Goal: Register for event/course

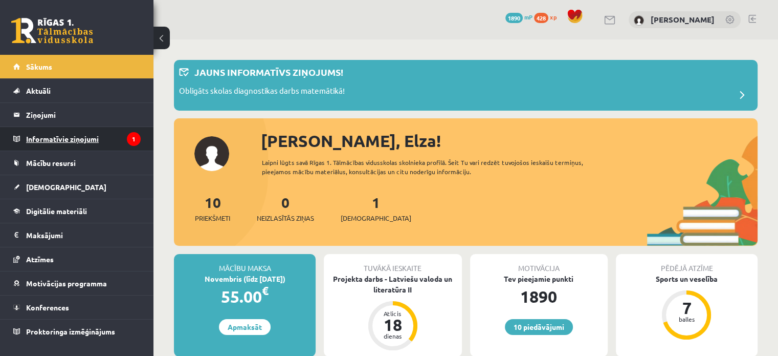
click at [108, 137] on legend "Informatīvie ziņojumi 1" at bounding box center [83, 139] width 115 height 24
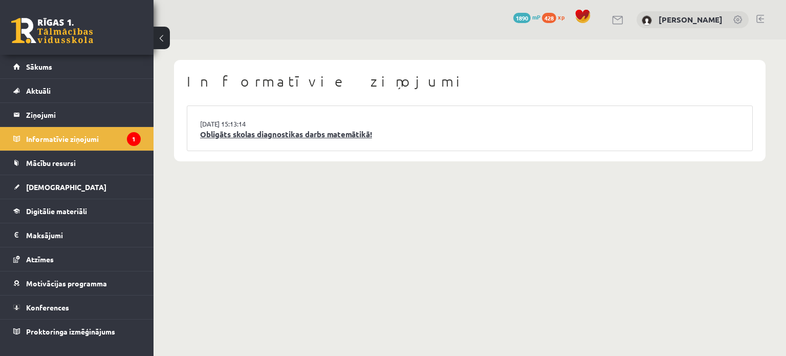
click at [254, 135] on link "Obligāts skolas diagnostikas darbs matemātikā!" at bounding box center [469, 134] width 539 height 12
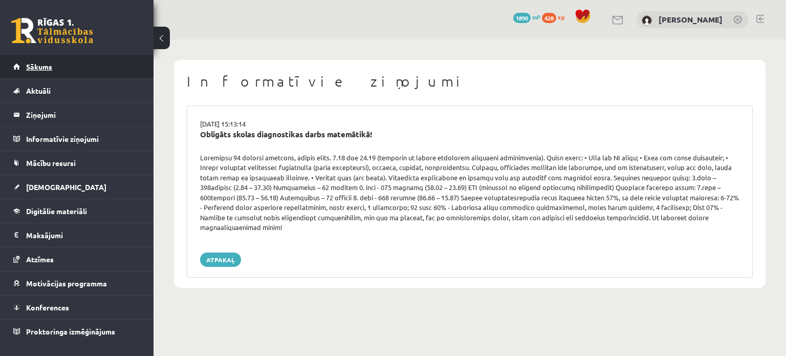
click at [66, 76] on link "Sākums" at bounding box center [76, 67] width 127 height 24
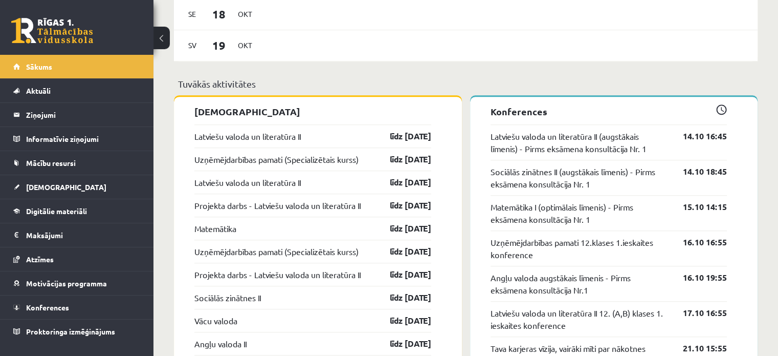
scroll to position [802, 0]
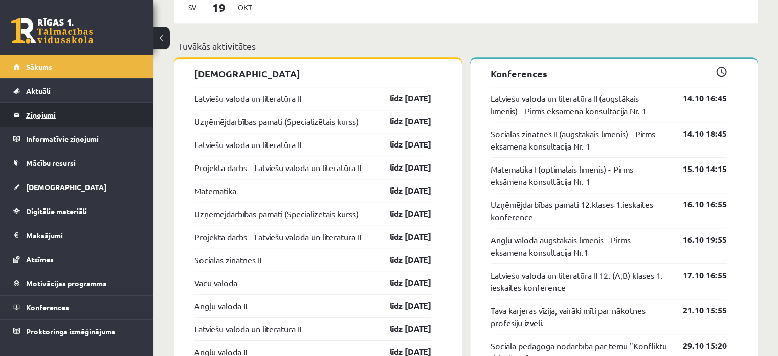
click at [57, 108] on legend "Ziņojumi 0" at bounding box center [83, 115] width 115 height 24
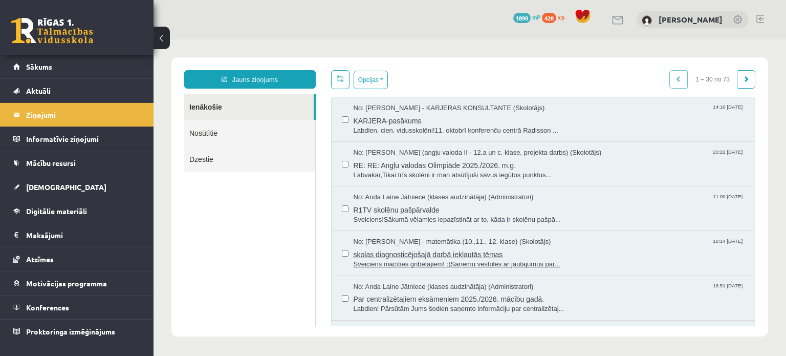
click at [412, 263] on span "Sveiciens mācīties gribētājiem! :)Saņemu vēstules ar jautājumus par..." at bounding box center [548, 264] width 391 height 10
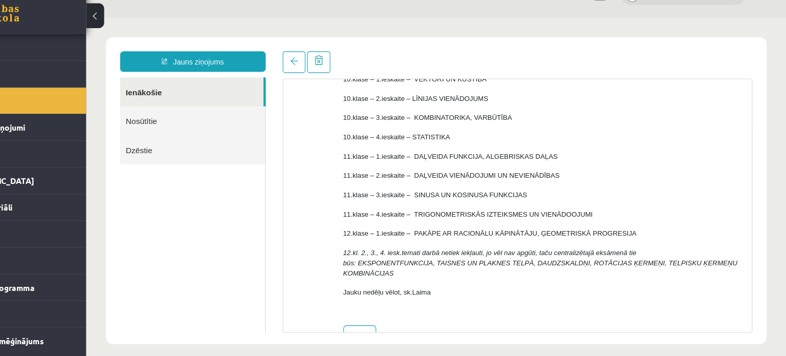
scroll to position [151, 0]
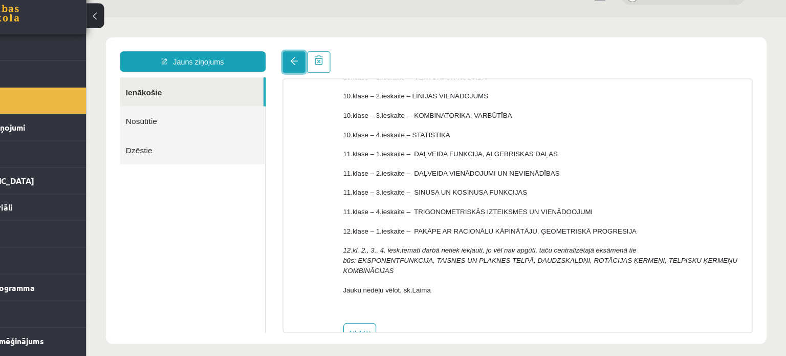
click at [273, 63] on link at bounding box center [273, 57] width 20 height 19
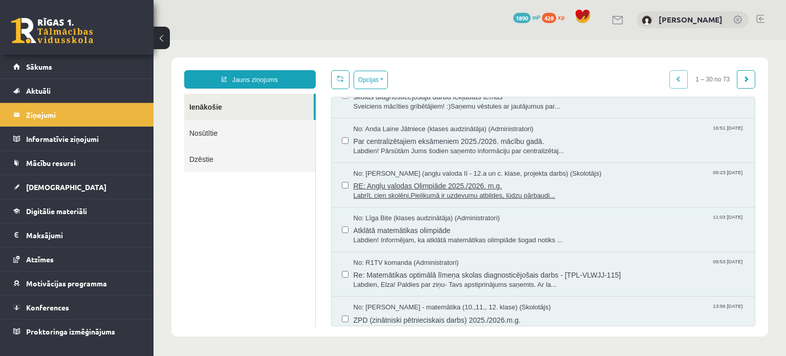
scroll to position [159, 0]
click at [515, 271] on span "Re: Matemātikas optimālā līmeņa skolas diagnosticējošais darbs - [TPL-VLWJJ-115]" at bounding box center [548, 272] width 391 height 13
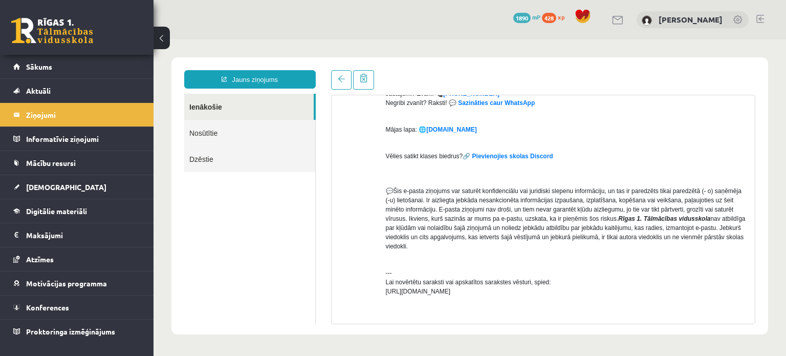
scroll to position [395, 0]
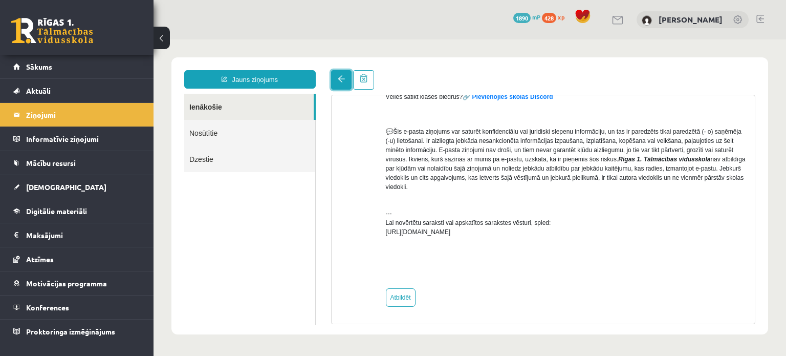
click at [332, 83] on link at bounding box center [341, 79] width 20 height 19
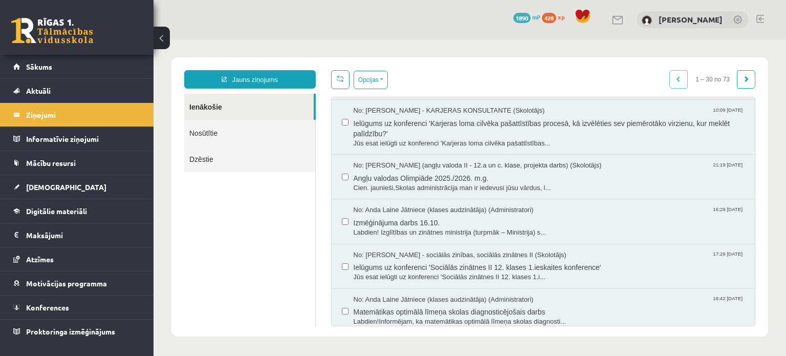
scroll to position [507, 0]
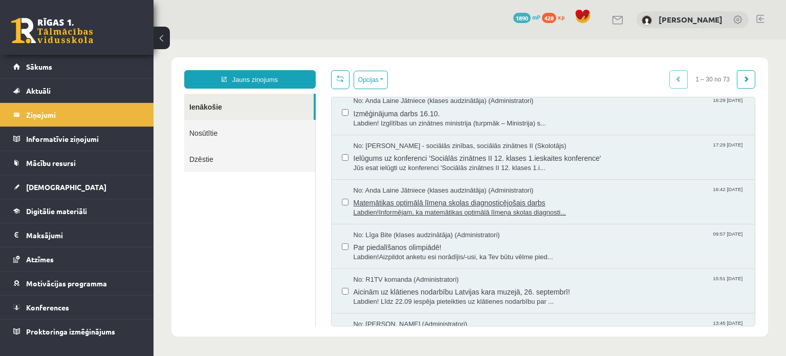
click at [512, 201] on span "Matemātikas optimālā līmeņa skolas diagnosticējošais darbs" at bounding box center [548, 201] width 391 height 13
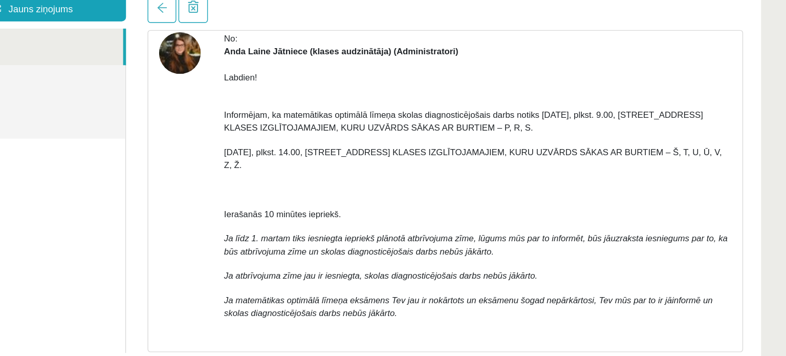
scroll to position [69, 0]
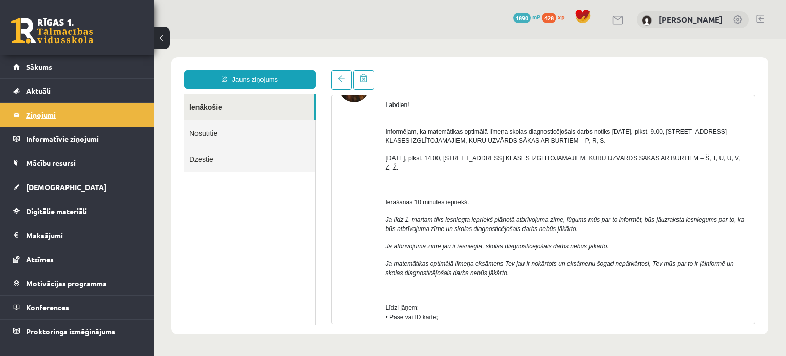
click at [75, 114] on legend "Ziņojumi 0" at bounding box center [83, 115] width 115 height 24
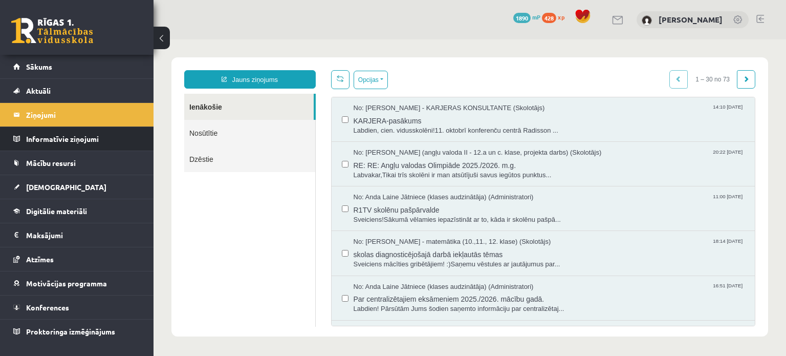
scroll to position [0, 0]
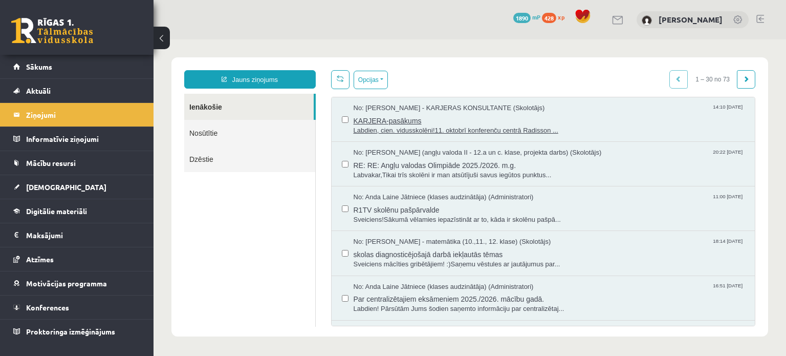
click at [382, 123] on span "KARJERA-pasākums" at bounding box center [548, 119] width 391 height 13
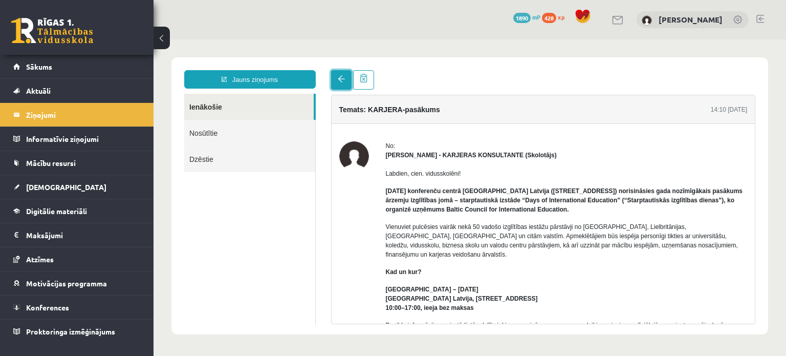
click at [346, 81] on link at bounding box center [341, 79] width 20 height 19
click at [126, 131] on legend "Informatīvie ziņojumi 0" at bounding box center [83, 139] width 115 height 24
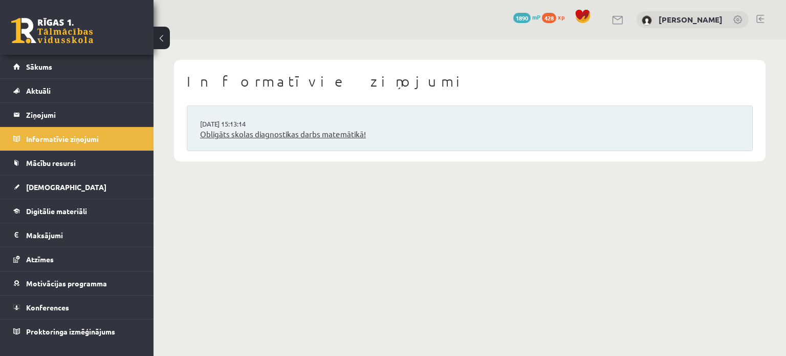
click at [272, 131] on link "Obligāts skolas diagnostikas darbs matemātikā!" at bounding box center [469, 134] width 539 height 12
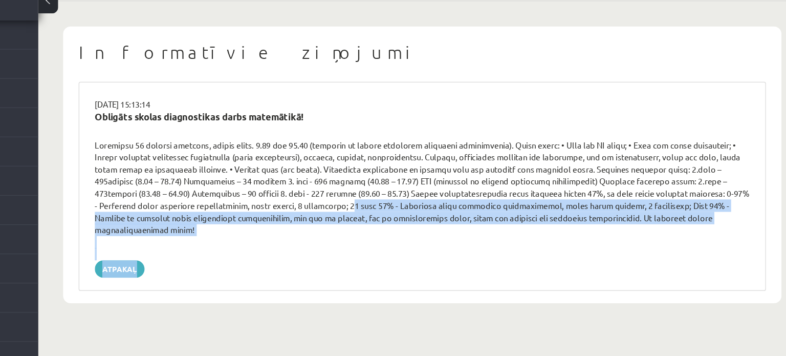
drag, startPoint x: 321, startPoint y: 210, endPoint x: 469, endPoint y: 309, distance: 177.8
click at [469, 309] on body "0 Dāvanas 1890 mP 428 xp Elza Veinberga Sākums Aktuāli Kā mācīties eSKOLĀ Konta…" at bounding box center [393, 178] width 786 height 356
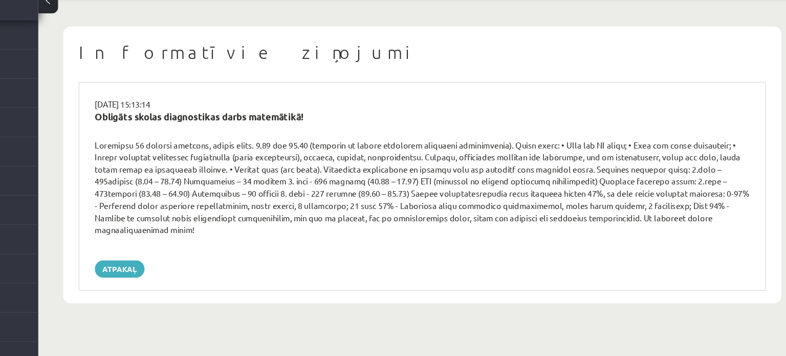
click at [472, 290] on div "Informatīvie ziņojumi 14.10.2025 15:13:14 Obligāts skolas diagnostikas darbs ma…" at bounding box center [469, 173] width 632 height 269
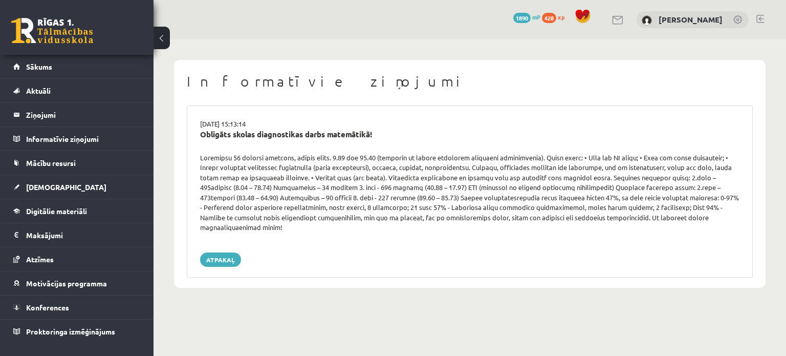
click at [168, 36] on button at bounding box center [161, 38] width 16 height 23
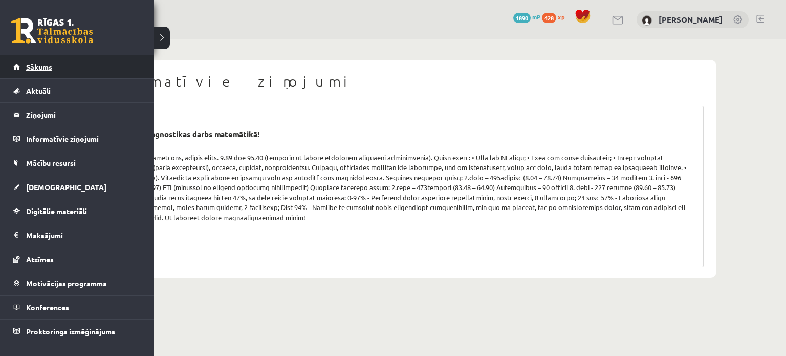
click at [34, 70] on span "Sākums" at bounding box center [39, 66] width 26 height 9
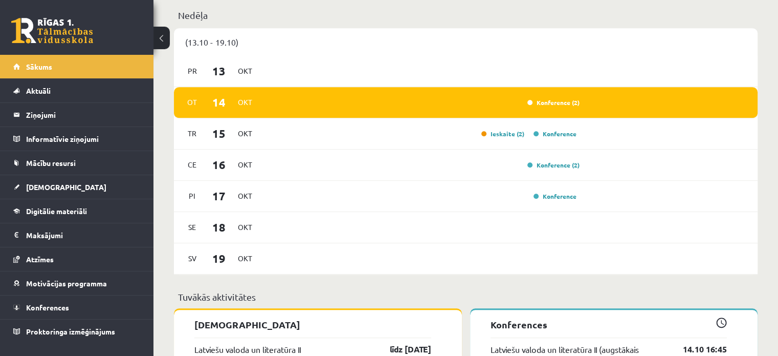
scroll to position [550, 0]
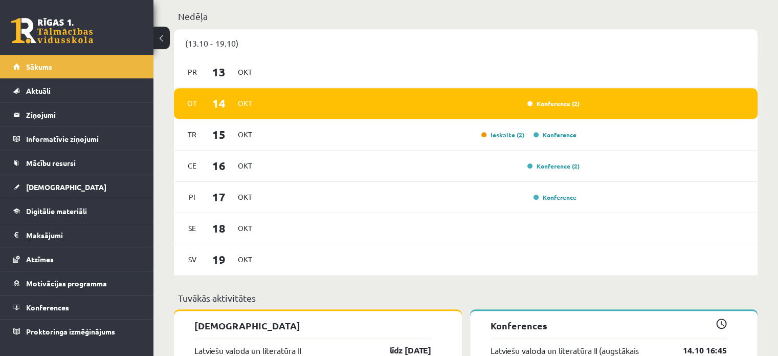
drag, startPoint x: 393, startPoint y: 124, endPoint x: 772, endPoint y: 162, distance: 380.9
click at [772, 162] on div "Sveika, Elza! Laipni lūgts savā Rīgas 1. Tālmācības vidusskolas skolnieka profi…" at bounding box center [465, 222] width 625 height 1466
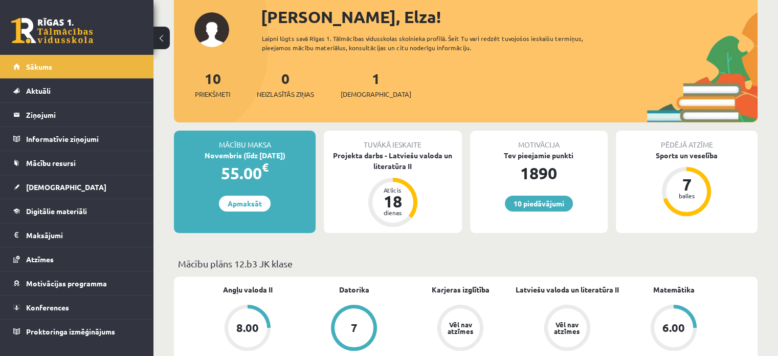
scroll to position [61, 0]
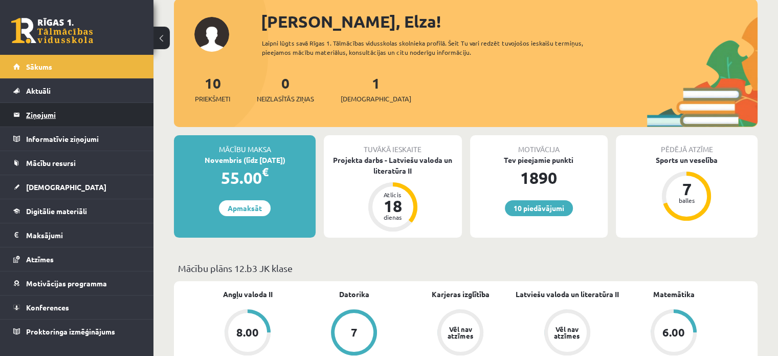
click at [49, 121] on legend "Ziņojumi 0" at bounding box center [83, 115] width 115 height 24
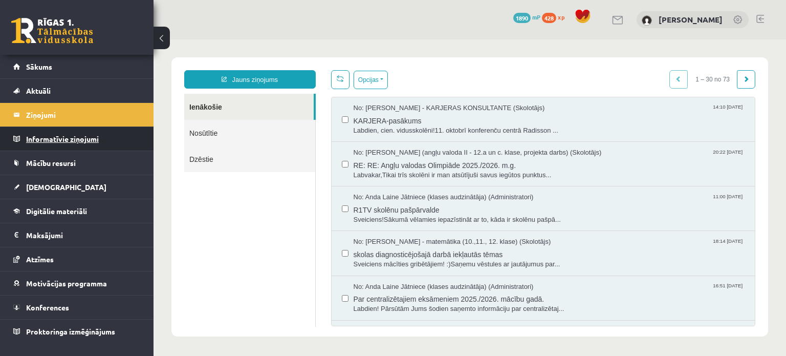
click at [72, 141] on legend "Informatīvie ziņojumi 0" at bounding box center [83, 139] width 115 height 24
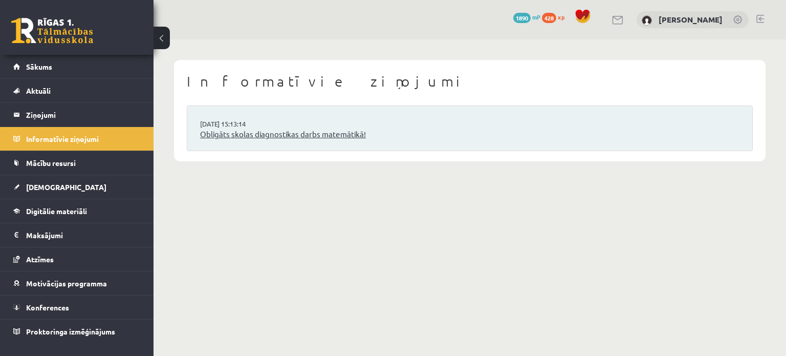
click at [305, 132] on link "Obligāts skolas diagnostikas darbs matemātikā!" at bounding box center [469, 134] width 539 height 12
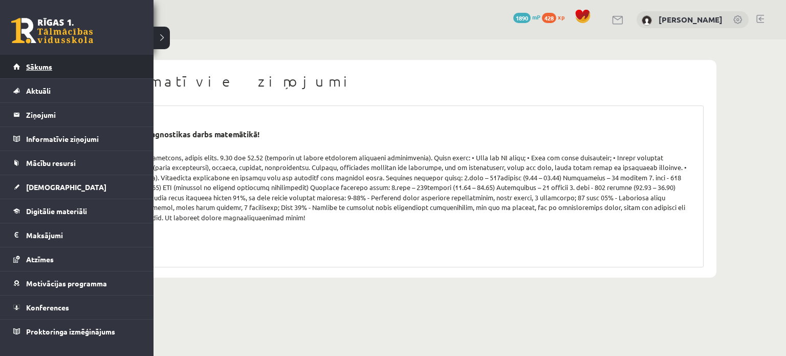
click at [49, 69] on span "Sākums" at bounding box center [39, 66] width 26 height 9
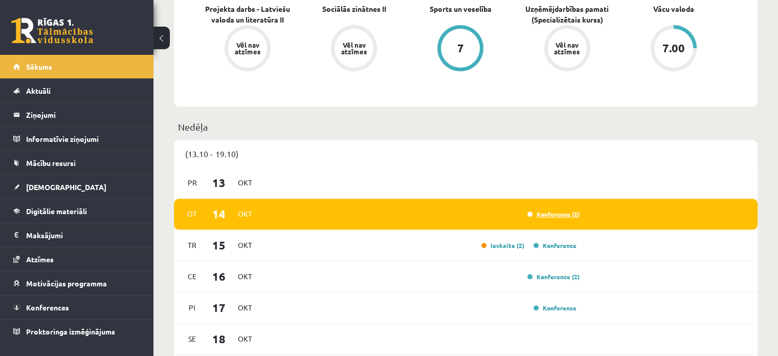
scroll to position [313, 0]
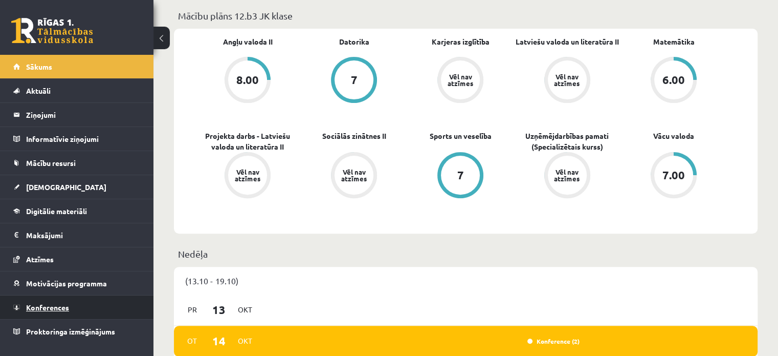
click at [57, 303] on span "Konferences" at bounding box center [47, 306] width 43 height 9
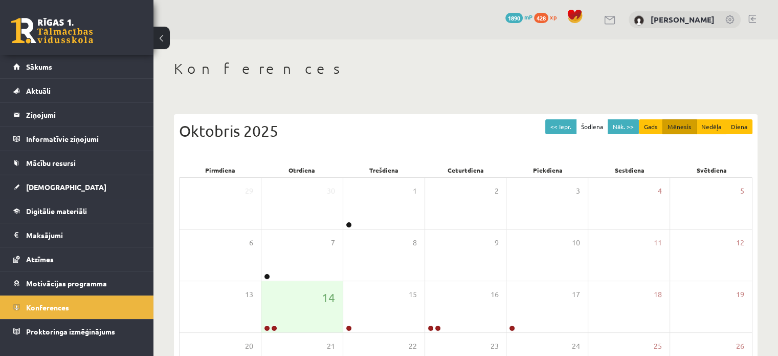
scroll to position [132, 0]
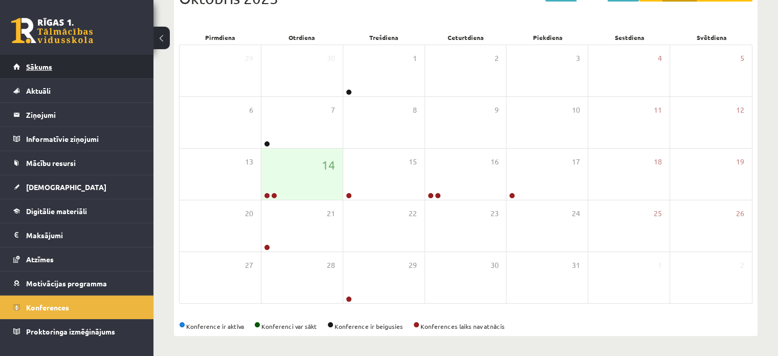
click at [53, 68] on link "Sākums" at bounding box center [76, 67] width 127 height 24
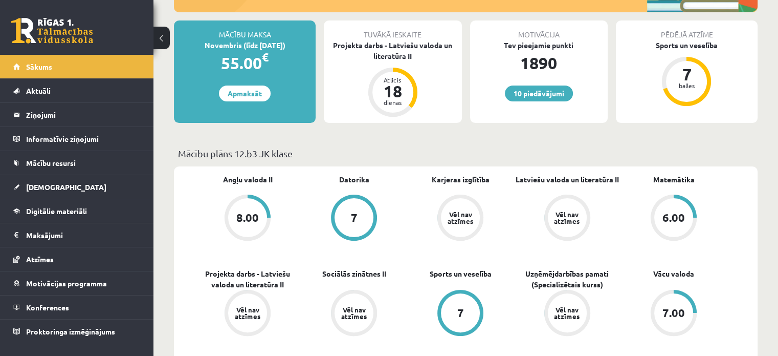
scroll to position [82, 0]
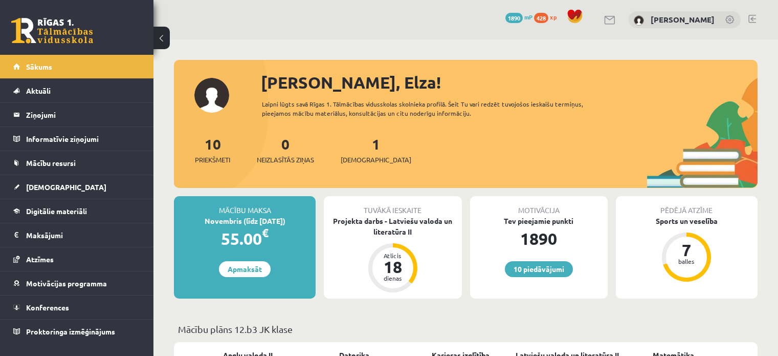
scroll to position [82, 0]
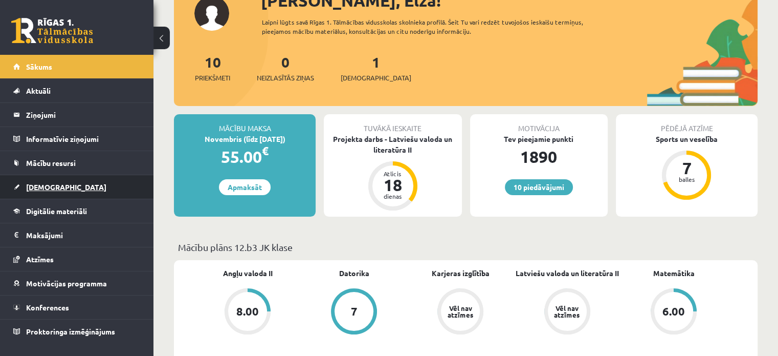
click at [57, 185] on link "[DEMOGRAPHIC_DATA]" at bounding box center [76, 187] width 127 height 24
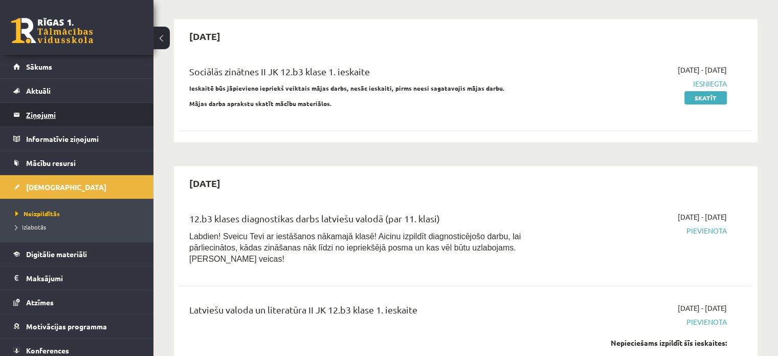
click at [43, 110] on legend "Ziņojumi 0" at bounding box center [83, 115] width 115 height 24
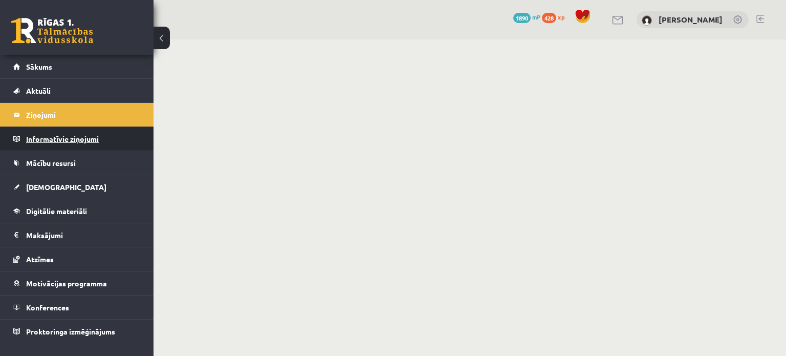
click at [50, 136] on legend "Informatīvie ziņojumi 0" at bounding box center [83, 139] width 115 height 24
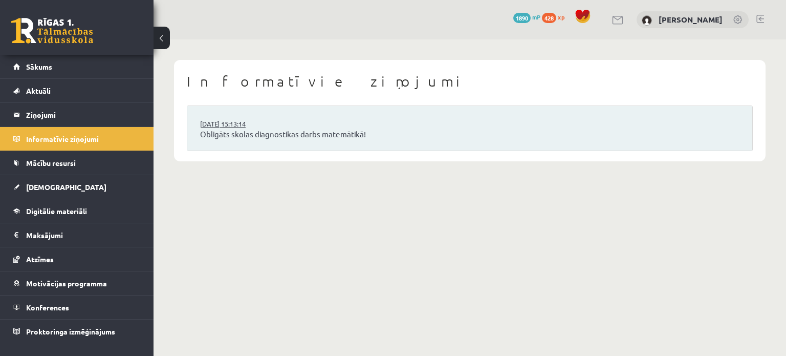
click at [248, 126] on link "14.10.2025 15:13:14" at bounding box center [238, 124] width 77 height 10
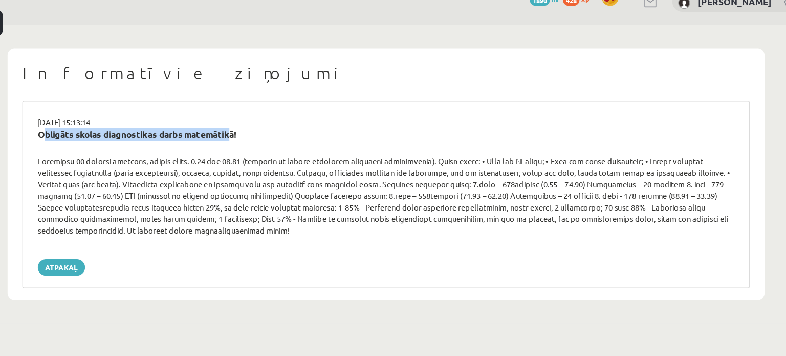
drag, startPoint x: 250, startPoint y: 131, endPoint x: 81, endPoint y: 145, distance: 169.9
click at [81, 145] on div "Obligāts skolas diagnostikas darbs matemātikā!" at bounding box center [389, 140] width 618 height 24
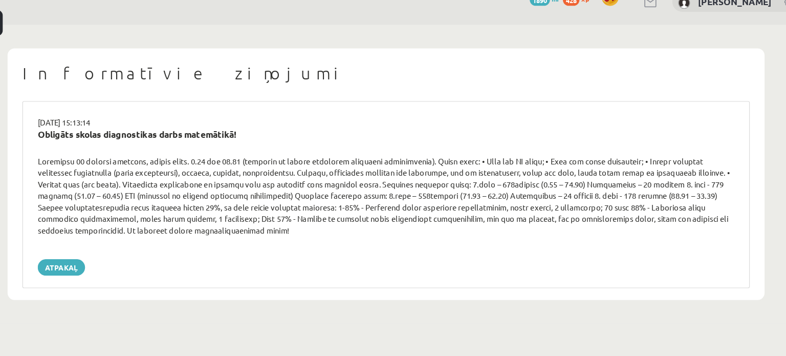
click at [81, 153] on div at bounding box center [389, 187] width 618 height 70
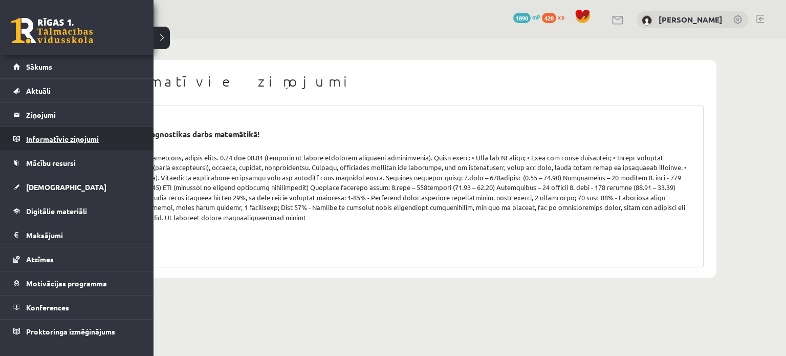
click at [39, 143] on legend "Informatīvie ziņojumi 0" at bounding box center [83, 139] width 115 height 24
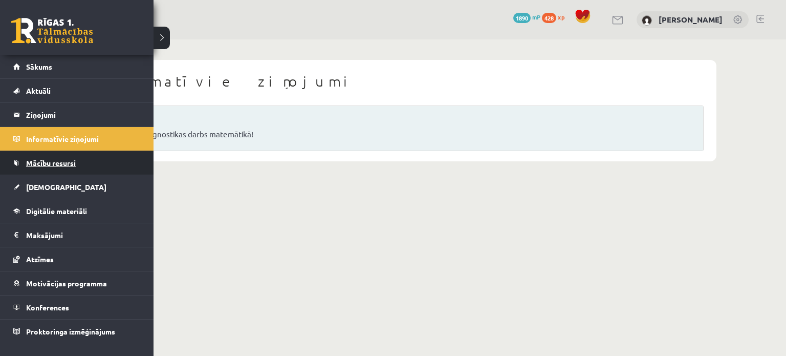
click at [51, 161] on span "Mācību resursi" at bounding box center [51, 162] width 50 height 9
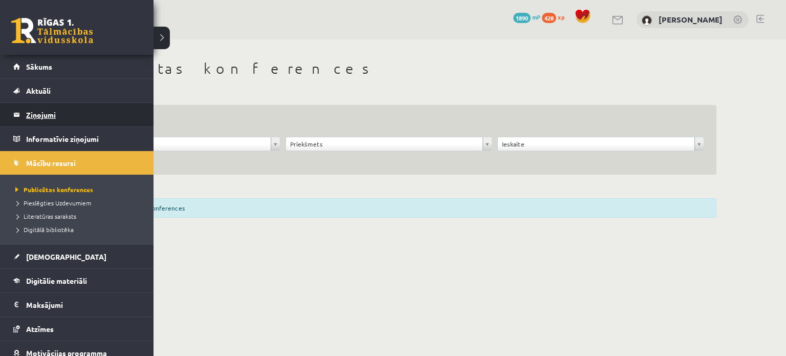
click at [40, 118] on legend "Ziņojumi 0" at bounding box center [83, 115] width 115 height 24
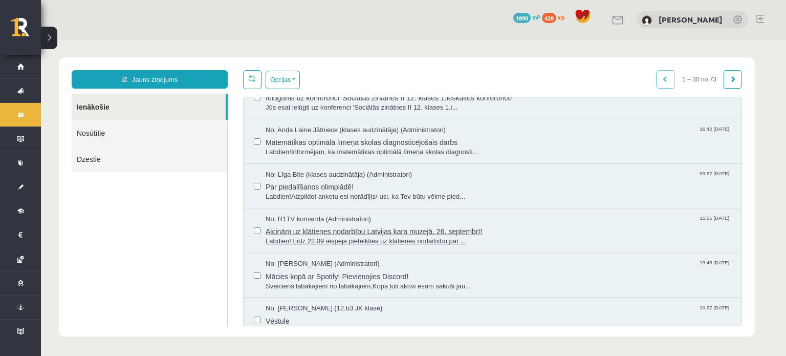
scroll to position [557, 0]
click at [315, 150] on span "Labdien!Informējam, ka matemātikas optimālā līmeņa skolas diagnosti..." at bounding box center [497, 153] width 465 height 10
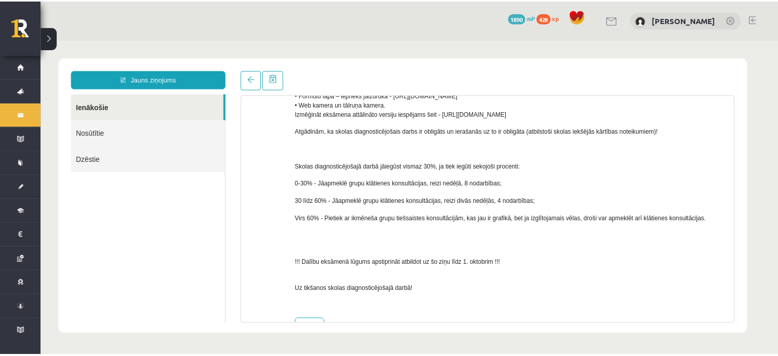
scroll to position [532, 0]
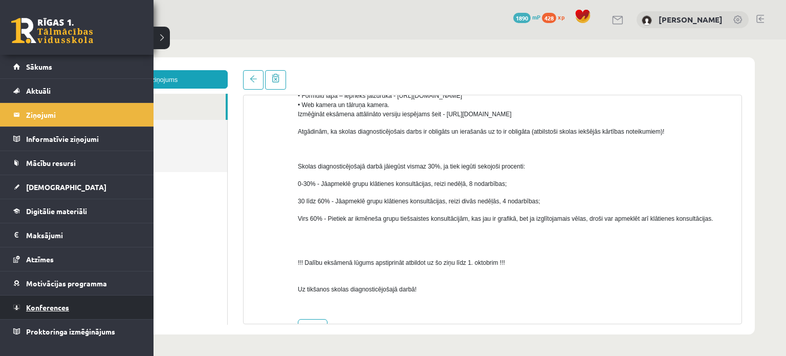
click at [71, 301] on link "Konferences" at bounding box center [76, 307] width 127 height 24
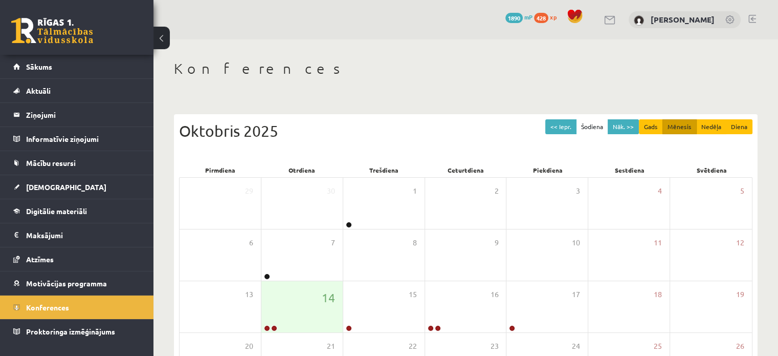
scroll to position [132, 0]
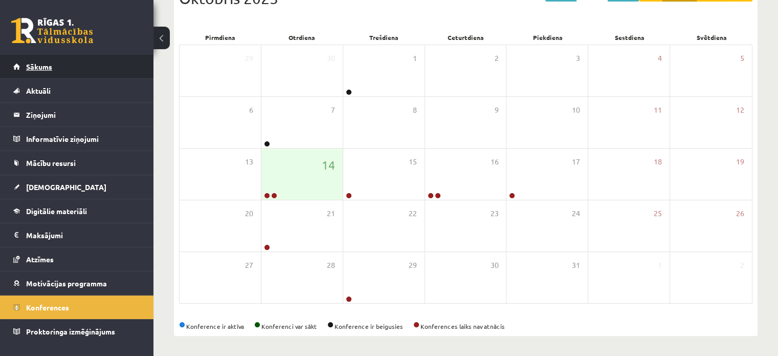
click at [40, 59] on link "Sākums" at bounding box center [76, 67] width 127 height 24
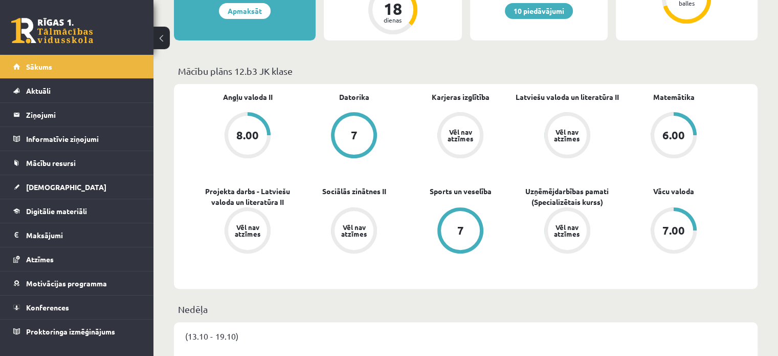
scroll to position [258, 0]
click at [458, 95] on link "Karjeras izglītība" at bounding box center [461, 97] width 58 height 11
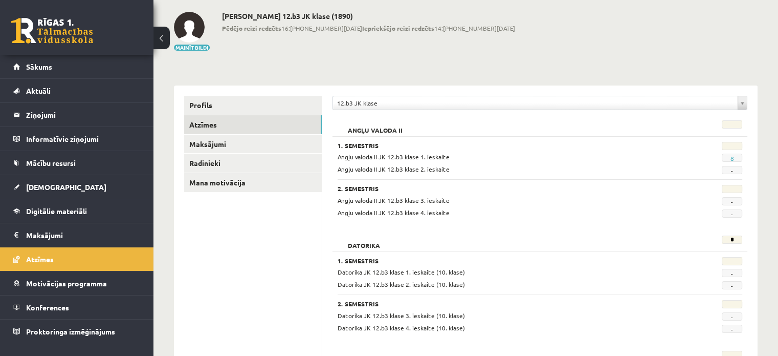
scroll to position [46, 0]
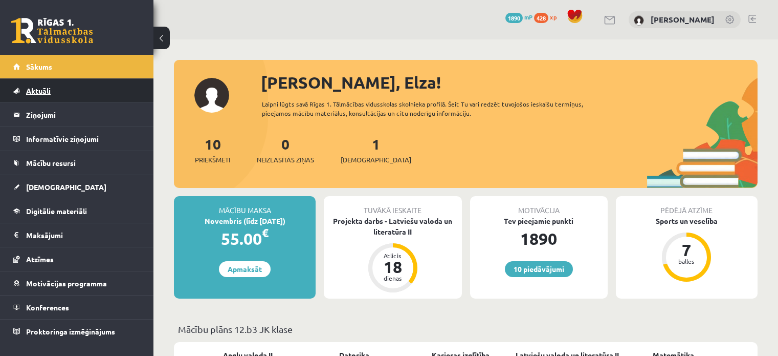
scroll to position [258, 0]
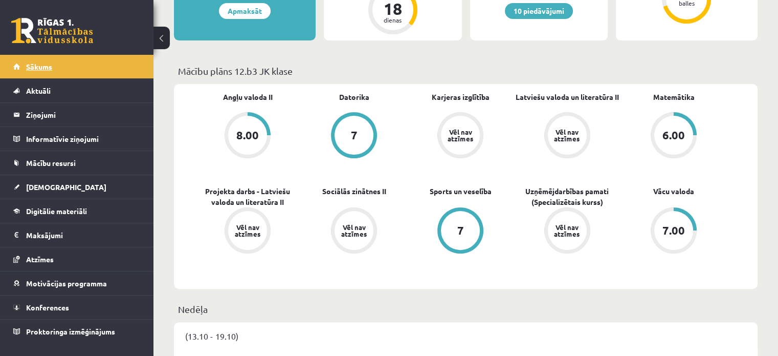
click at [86, 63] on link "Sākums" at bounding box center [76, 67] width 127 height 24
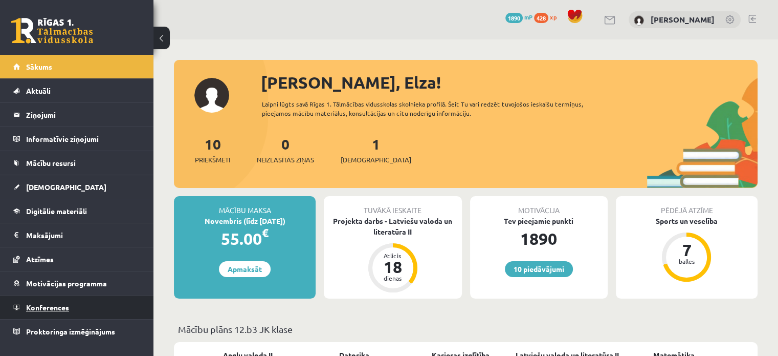
click at [68, 306] on span "Konferences" at bounding box center [47, 306] width 43 height 9
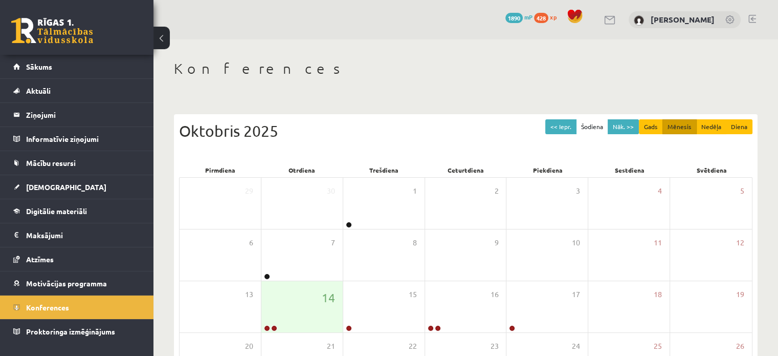
scroll to position [132, 0]
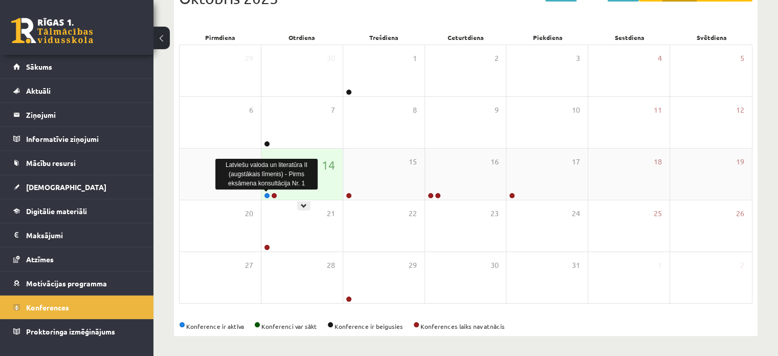
click at [264, 194] on link at bounding box center [267, 195] width 6 height 6
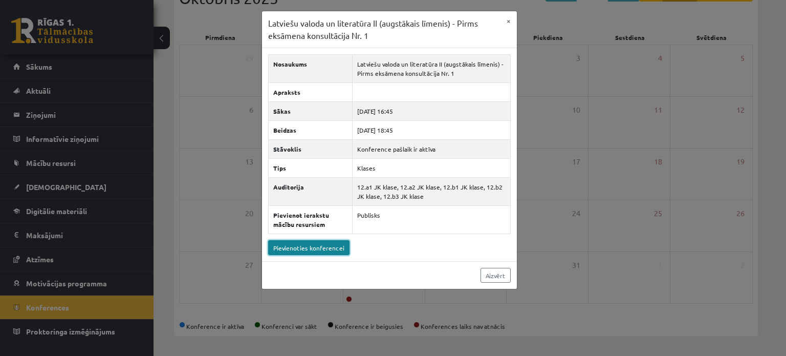
click at [311, 241] on link "Pievienoties konferencei" at bounding box center [308, 247] width 81 height 15
click at [46, 63] on div "Latviešu valoda un literatūra II (augstākais līmenis) - Pirms eksāmena konsultā…" at bounding box center [393, 178] width 786 height 356
